Goal: Task Accomplishment & Management: Use online tool/utility

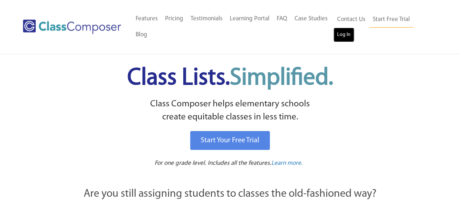
click at [343, 37] on link "Log In" at bounding box center [343, 35] width 21 height 15
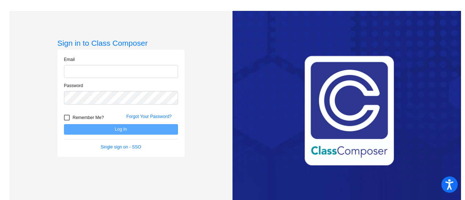
type input "christy.banks@lcps.org"
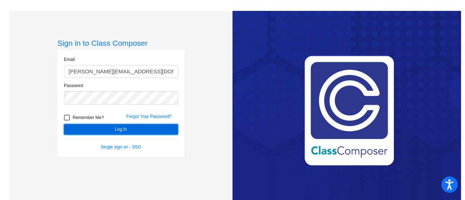
click at [116, 131] on button "Log In" at bounding box center [121, 129] width 114 height 11
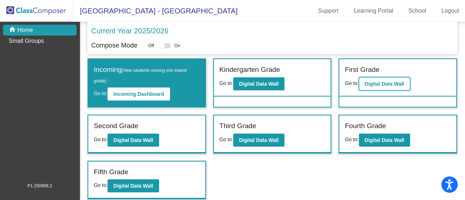
click at [391, 84] on b "Digital Data Wall" at bounding box center [385, 84] width 40 height 6
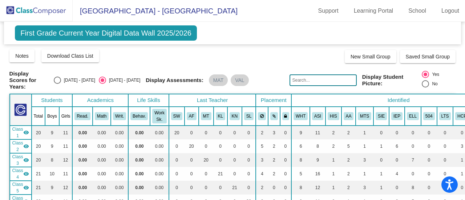
click at [61, 80] on div "Select an option" at bounding box center [57, 80] width 7 height 7
click at [57, 84] on input "2024 - 2025" at bounding box center [57, 84] width 0 height 0
radio input "true"
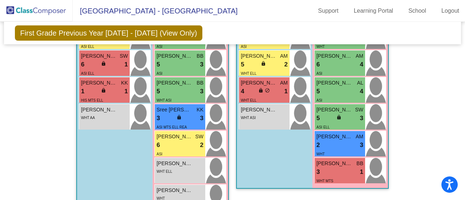
scroll to position [1092, 0]
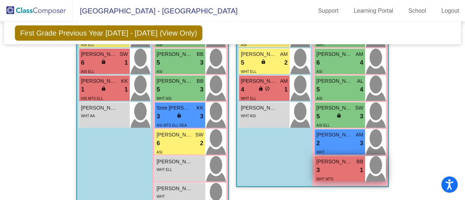
click at [339, 170] on div "3 lock do_not_disturb_alt 1" at bounding box center [340, 170] width 47 height 9
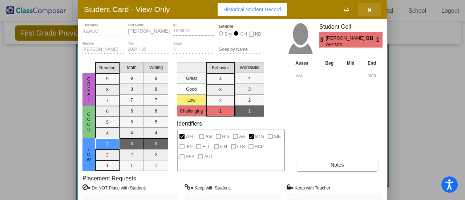
click at [372, 8] on button "button" at bounding box center [369, 9] width 23 height 13
